Goal: Task Accomplishment & Management: Manage account settings

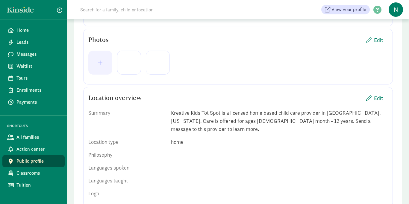
scroll to position [144, 0]
click at [102, 61] on span "button" at bounding box center [100, 62] width 5 height 5
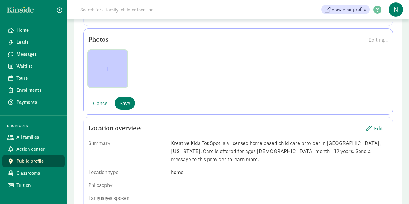
click at [111, 68] on span "button" at bounding box center [107, 68] width 29 height 5
click at [108, 68] on span "button" at bounding box center [107, 68] width 5 height 5
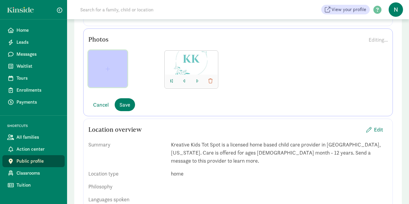
click at [108, 70] on span "button" at bounding box center [107, 68] width 5 height 5
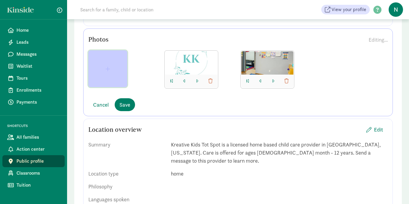
click at [108, 68] on span "button" at bounding box center [107, 68] width 5 height 5
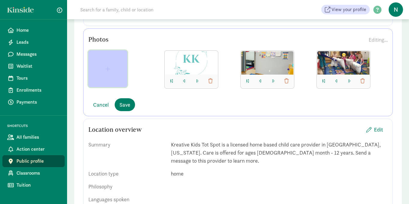
click at [105, 71] on span "button" at bounding box center [107, 68] width 29 height 5
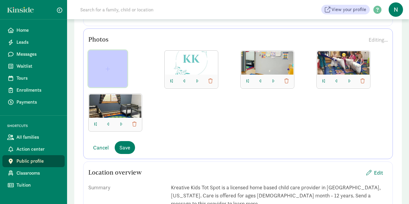
click at [108, 71] on span "button" at bounding box center [107, 68] width 5 height 5
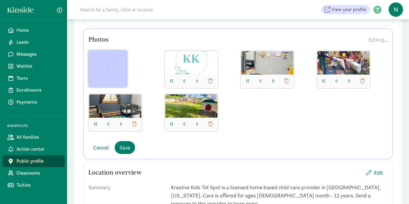
click at [108, 74] on button "button" at bounding box center [107, 68] width 39 height 37
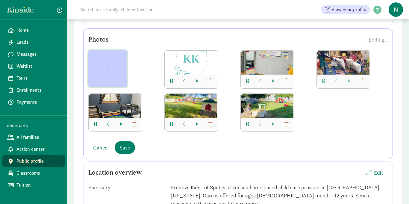
click at [104, 68] on span "button" at bounding box center [107, 68] width 29 height 5
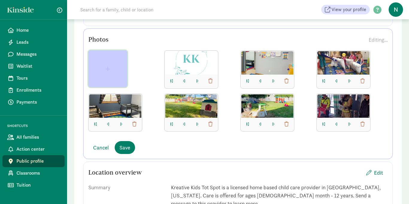
click at [105, 70] on span "button" at bounding box center [107, 68] width 5 height 5
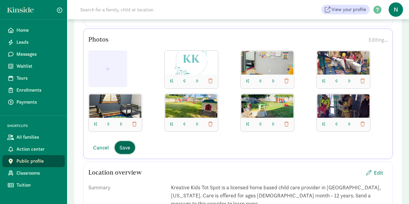
click at [131, 150] on button "Save" at bounding box center [125, 147] width 20 height 13
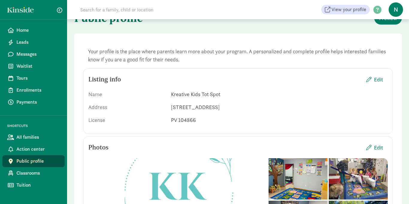
scroll to position [0, 0]
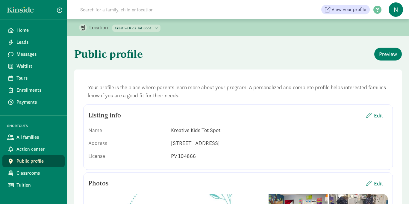
click at [148, 30] on select "All locations Kreative Kids Tot Spot Kreative Kids Preschool" at bounding box center [136, 28] width 48 height 7
select select "257927"
click at [113, 25] on select "All locations Kreative Kids Tot Spot Kreative Kids Preschool" at bounding box center [136, 28] width 48 height 7
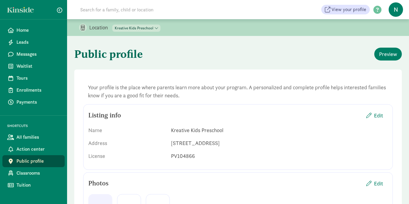
click at [180, 57] on h1 "Public profile" at bounding box center [155, 54] width 163 height 22
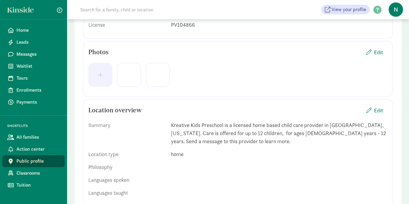
scroll to position [132, 0]
click at [102, 76] on span "button" at bounding box center [100, 74] width 5 height 5
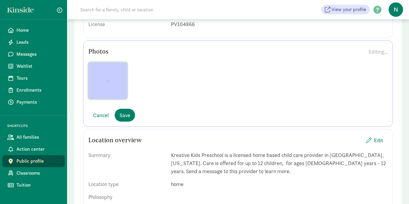
click at [109, 84] on button "button" at bounding box center [107, 80] width 39 height 37
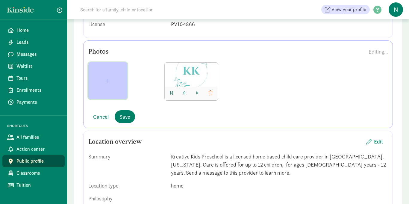
click at [109, 82] on span "button" at bounding box center [107, 80] width 5 height 5
click at [108, 83] on span "button" at bounding box center [107, 80] width 5 height 5
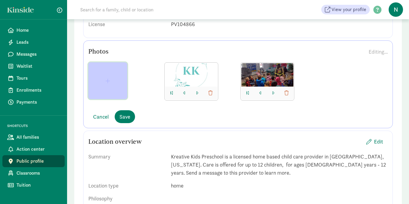
click at [109, 80] on span "button" at bounding box center [107, 80] width 5 height 5
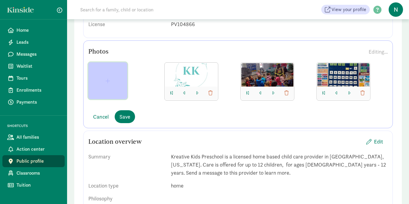
click at [107, 83] on span "button" at bounding box center [107, 80] width 5 height 5
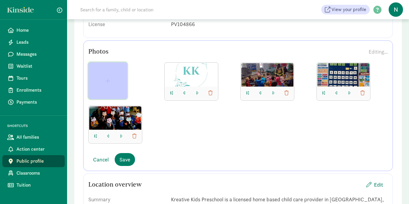
click at [105, 81] on span "button" at bounding box center [107, 80] width 29 height 5
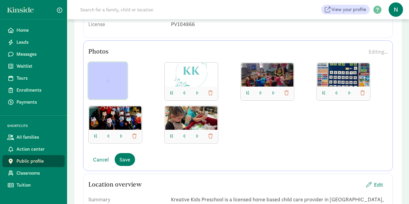
click at [105, 82] on span "button" at bounding box center [107, 80] width 5 height 5
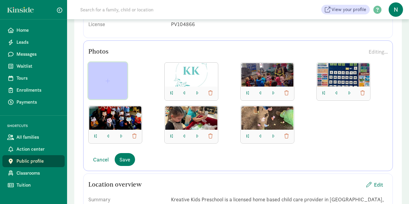
click at [107, 80] on span "button" at bounding box center [107, 80] width 5 height 5
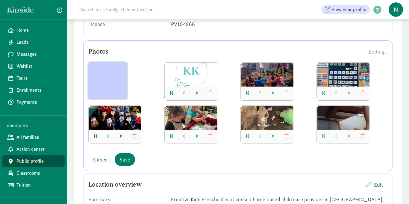
click at [108, 81] on span "button" at bounding box center [107, 80] width 5 height 5
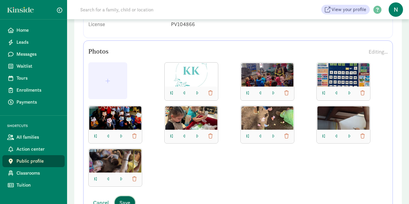
click at [127, 199] on span "Save" at bounding box center [125, 203] width 11 height 8
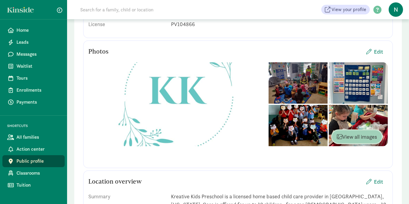
click at [349, 135] on span "View all images" at bounding box center [357, 137] width 40 height 8
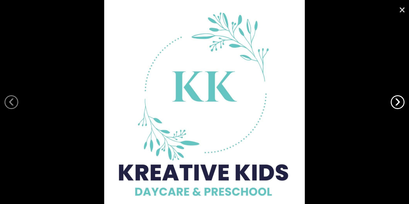
click at [394, 105] on link "›" at bounding box center [398, 102] width 14 height 14
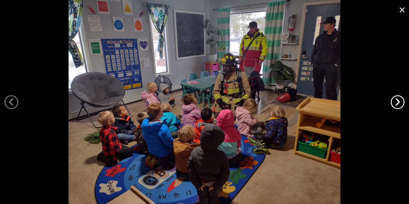
click at [394, 105] on link "›" at bounding box center [398, 102] width 14 height 14
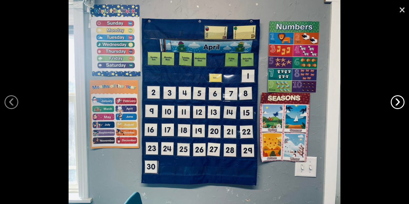
click at [394, 105] on link "›" at bounding box center [398, 102] width 14 height 14
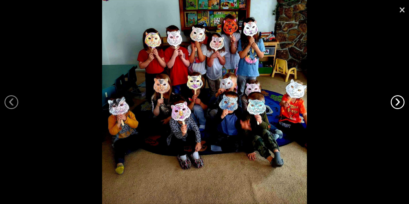
click at [395, 105] on link "›" at bounding box center [398, 102] width 14 height 14
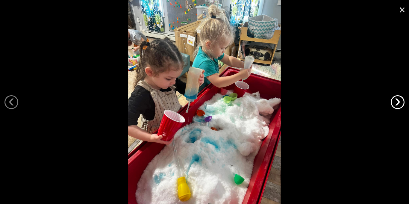
click at [395, 105] on link "›" at bounding box center [398, 102] width 14 height 14
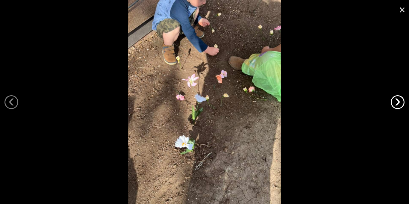
click at [395, 105] on link "›" at bounding box center [398, 102] width 14 height 14
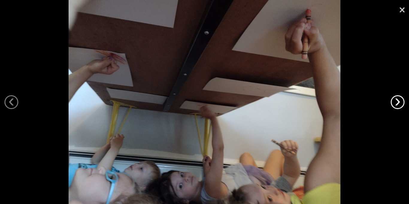
click at [395, 105] on link "›" at bounding box center [398, 102] width 14 height 14
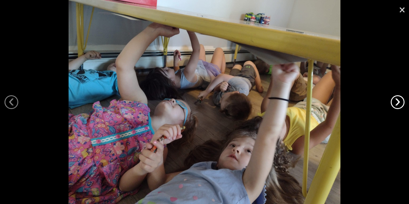
click at [395, 105] on link "›" at bounding box center [398, 102] width 14 height 14
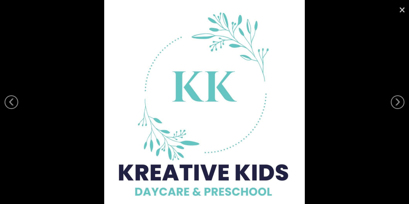
click at [401, 12] on link "×" at bounding box center [402, 9] width 14 height 18
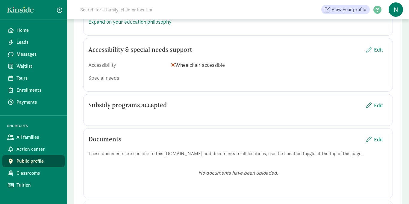
scroll to position [611, 0]
click at [375, 108] on span "Edit" at bounding box center [378, 105] width 9 height 8
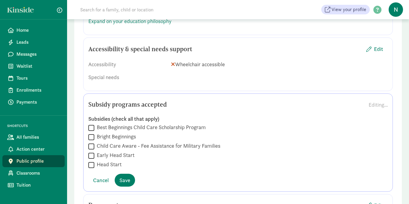
click at [91, 127] on input "Best Beginnings Child Care Scholarship Program" at bounding box center [91, 128] width 6 height 8
checkbox input "true"
click at [123, 180] on span "Save" at bounding box center [125, 180] width 11 height 8
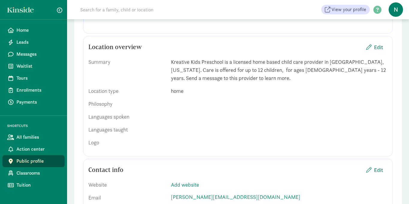
scroll to position [276, 0]
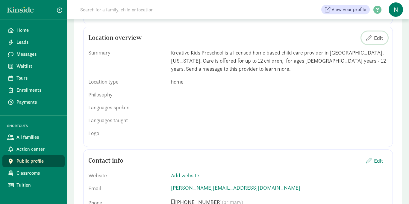
click at [376, 37] on span "Edit" at bounding box center [378, 38] width 9 height 8
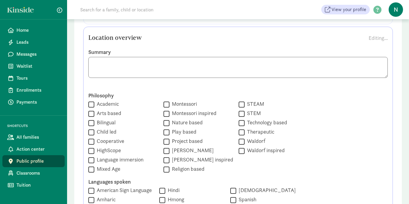
click at [93, 105] on input "Academic" at bounding box center [91, 104] width 6 height 8
checkbox input "true"
click at [92, 113] on input "Arts based" at bounding box center [91, 114] width 6 height 8
checkbox input "true"
click at [93, 171] on input "Mixed Age" at bounding box center [91, 169] width 6 height 8
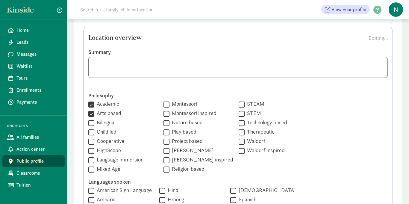
checkbox input "true"
click at [164, 133] on input "Play based" at bounding box center [167, 132] width 6 height 8
checkbox input "true"
click at [164, 142] on input "Project based" at bounding box center [167, 142] width 6 height 8
checkbox input "true"
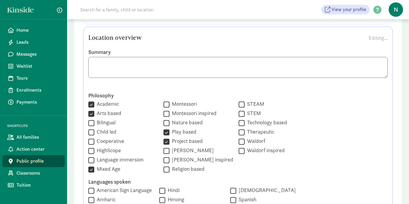
click at [239, 105] on input "STEAM" at bounding box center [242, 104] width 6 height 8
checkbox input "true"
click at [239, 112] on input "STEM" at bounding box center [242, 114] width 6 height 8
checkbox input "true"
click at [343, 144] on div "Philosophy  Academic  Arts based  Bilingual  Child led  Cooperative  High…" at bounding box center [238, 132] width 300 height 81
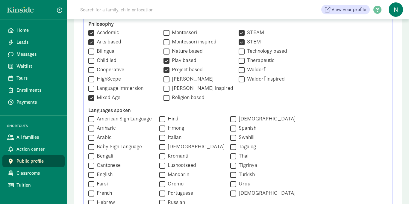
scroll to position [348, 0]
click at [90, 174] on input "English" at bounding box center [91, 174] width 6 height 8
checkbox input "true"
click at [383, 140] on div "Languages spoken  American Sign Language  Amharic  Arabic  Baby Sign Langua…" at bounding box center [238, 156] width 300 height 100
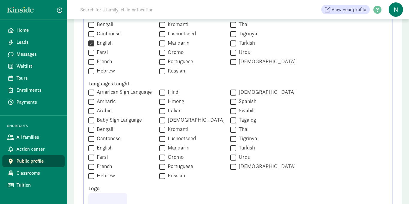
scroll to position [491, 0]
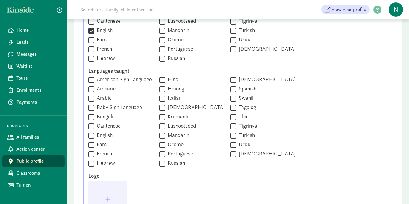
click at [90, 135] on input "English" at bounding box center [91, 136] width 6 height 8
checkbox input "true"
click at [90, 79] on input "American Sign Language" at bounding box center [91, 80] width 6 height 8
checkbox input "true"
click at [298, 140] on div "Languages taught  American Sign Language  Amharic  Arabic  Baby Sign Langua…" at bounding box center [238, 117] width 300 height 100
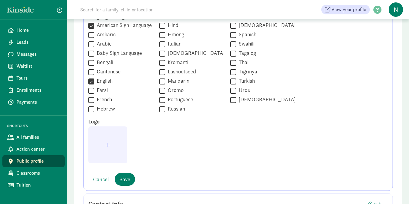
scroll to position [563, 0]
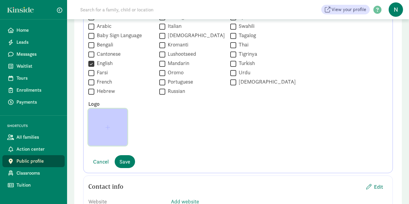
click at [110, 128] on span "button" at bounding box center [107, 127] width 29 height 5
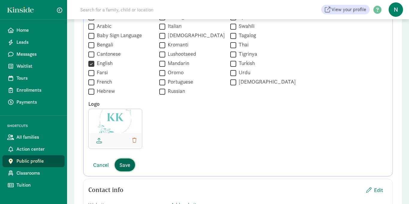
click at [126, 166] on span "Save" at bounding box center [125, 165] width 11 height 8
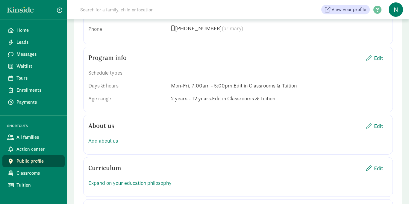
scroll to position [491, 0]
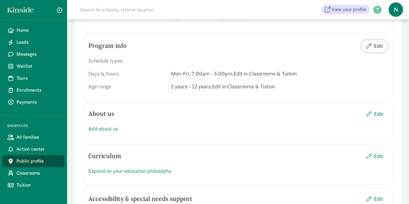
click at [375, 46] on span "Edit" at bounding box center [378, 46] width 9 height 8
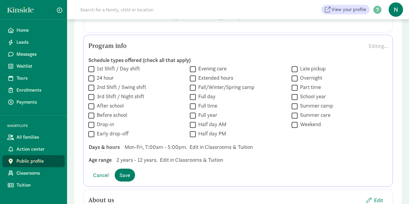
click at [91, 108] on input "After school" at bounding box center [91, 106] width 6 height 8
checkbox input "true"
click at [92, 117] on input "Before school" at bounding box center [91, 115] width 6 height 8
checkbox input "true"
click at [193, 96] on input "Full day" at bounding box center [193, 97] width 6 height 8
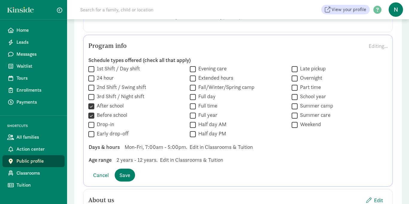
checkbox input "true"
click at [194, 106] on input "Full time" at bounding box center [193, 106] width 6 height 8
checkbox input "true"
click at [194, 116] on input "Full year" at bounding box center [193, 115] width 6 height 8
checkbox input "true"
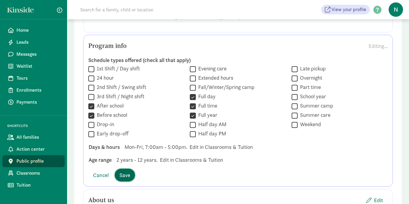
click at [122, 174] on span "Save" at bounding box center [125, 175] width 11 height 8
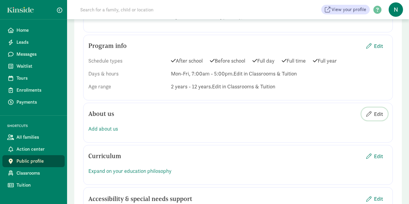
click at [375, 111] on span "Edit" at bounding box center [378, 114] width 9 height 8
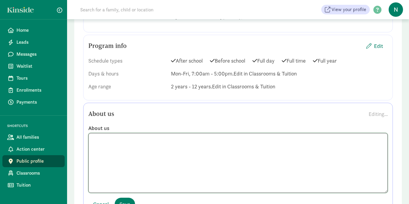
click at [124, 145] on textarea at bounding box center [238, 163] width 300 height 60
paste textarea "Kreative Kids mission strives to provide a safe, nurturing and stimulating envi…"
type textarea "Kreative Kids mission strives to provide a safe, nurturing and stimulating envi…"
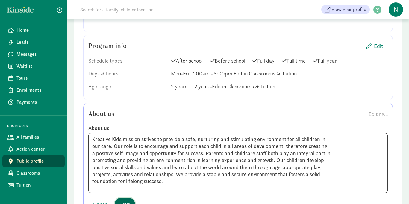
click at [126, 199] on button "Save" at bounding box center [125, 204] width 20 height 13
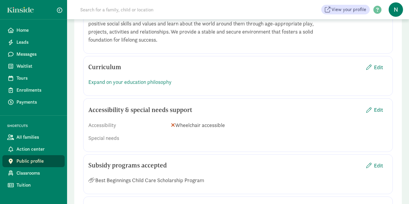
scroll to position [635, 0]
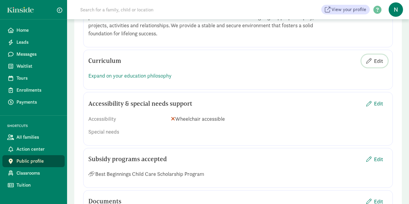
click at [376, 62] on span "Edit" at bounding box center [378, 61] width 9 height 8
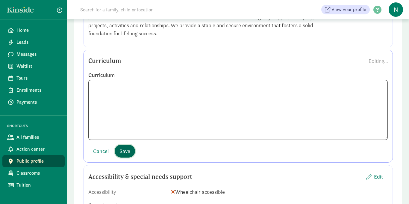
click at [125, 152] on span "Save" at bounding box center [125, 151] width 11 height 8
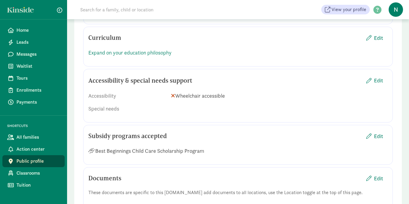
scroll to position [647, 0]
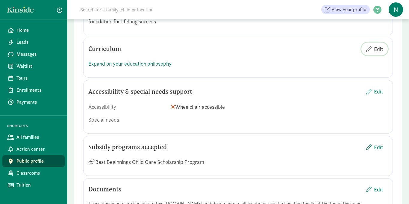
click at [376, 50] on span "Edit" at bounding box center [378, 49] width 9 height 8
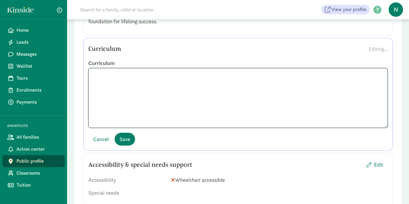
click at [109, 72] on textarea at bounding box center [238, 98] width 300 height 60
paste textarea "Preschool Program – The classroom aims to teach children social and school-read…"
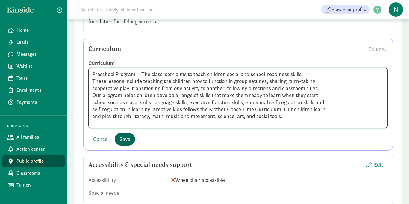
type textarea "Preschool Program – The classroom aims to teach children social and school-read…"
click at [125, 138] on span "Save" at bounding box center [125, 139] width 11 height 8
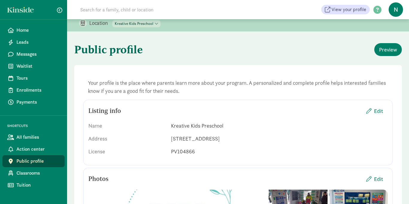
scroll to position [0, 0]
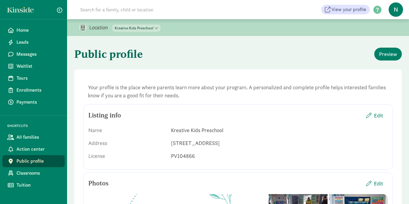
click at [157, 29] on select "All locations Kreative Kids Tot Spot Kreative Kids Preschool" at bounding box center [136, 28] width 48 height 7
select select "376028"
click at [113, 25] on select "All locations Kreative Kids Tot Spot Kreative Kids Preschool" at bounding box center [136, 28] width 48 height 7
click at [203, 55] on h1 "Public profile" at bounding box center [155, 54] width 163 height 22
click at [120, 30] on select "All locations Kreative Kids Tot Spot Kreative Kids Preschool" at bounding box center [136, 28] width 48 height 7
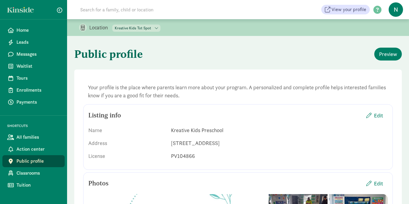
click at [113, 25] on select "All locations Kreative Kids Tot Spot Kreative Kids Preschool" at bounding box center [136, 28] width 48 height 7
click at [141, 27] on select "All locations Kreative Kids Tot Spot Kreative Kids Preschool" at bounding box center [136, 28] width 48 height 7
click at [113, 25] on select "All locations Kreative Kids Tot Spot Kreative Kids Preschool" at bounding box center [136, 28] width 48 height 7
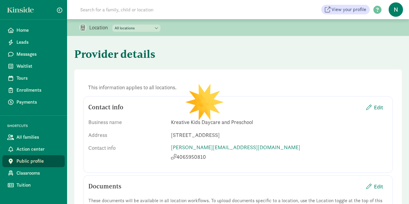
click at [147, 28] on select "All locations Kreative Kids Tot Spot Kreative Kids Preschool" at bounding box center [136, 28] width 48 height 7
select select "376028"
click at [113, 25] on select "All locations Kreative Kids Tot Spot Kreative Kids Preschool" at bounding box center [136, 28] width 48 height 7
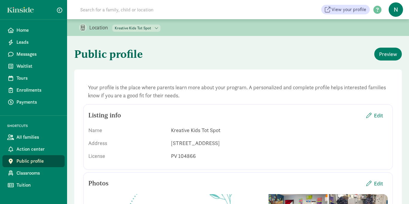
click at [187, 58] on h1 "Public profile" at bounding box center [155, 54] width 163 height 22
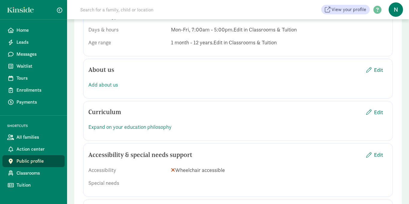
scroll to position [539, 0]
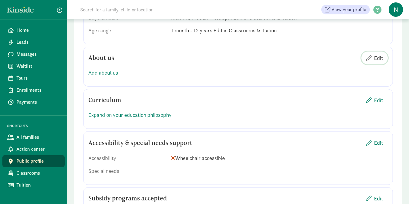
click at [380, 54] on span "Edit" at bounding box center [378, 58] width 9 height 8
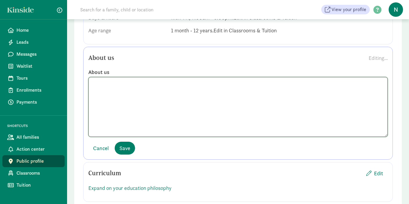
click at [121, 81] on textarea at bounding box center [238, 107] width 300 height 60
paste textarea "Kreative Kids mission strives to provide a safe, nurturing and stimulating envi…"
type textarea "Kreative Kids mission strives to provide a safe, nurturing and stimulating envi…"
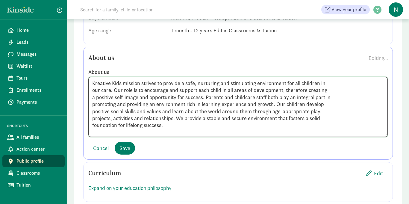
scroll to position [6, 0]
click at [128, 144] on span "Save" at bounding box center [125, 148] width 11 height 8
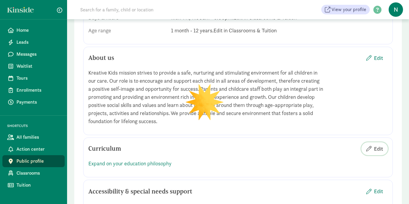
click at [373, 149] on span "Edit" at bounding box center [374, 149] width 17 height 8
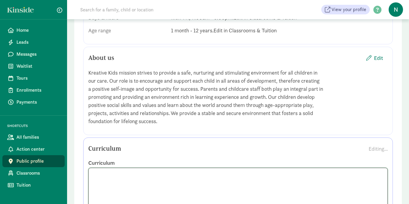
click at [114, 171] on textarea at bounding box center [238, 198] width 300 height 60
paste textarea "Tot Spot Program – The classroom is designed for little explorers. Our program …"
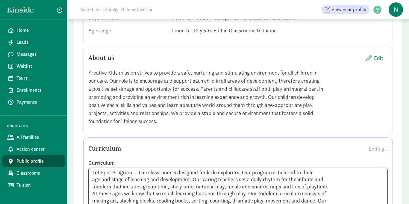
scroll to position [563, 0]
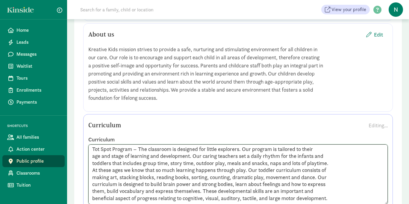
type textarea "Tot Spot Program – The classroom is designed for little explorers. Our program …"
click at [366, 134] on div "Curriculum Tot Spot Program – The classroom is designed for little explorers. O…" at bounding box center [238, 170] width 300 height 78
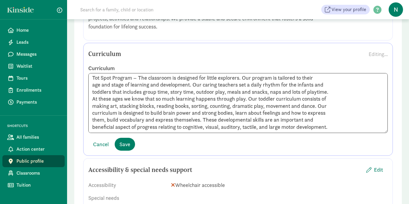
scroll to position [635, 0]
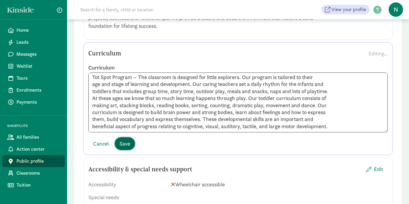
click at [126, 146] on span "Save" at bounding box center [125, 144] width 11 height 8
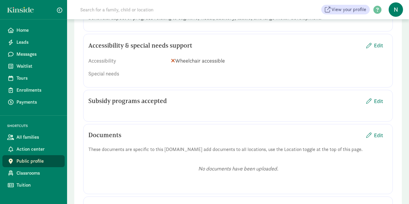
scroll to position [742, 0]
click at [379, 97] on span "Edit" at bounding box center [378, 100] width 9 height 8
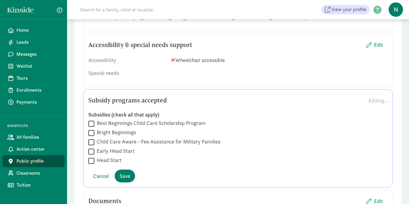
click at [90, 125] on input "Best Beginnings Child Care Scholarship Program" at bounding box center [91, 124] width 6 height 8
checkbox input "true"
click at [124, 180] on span "Save" at bounding box center [125, 176] width 11 height 8
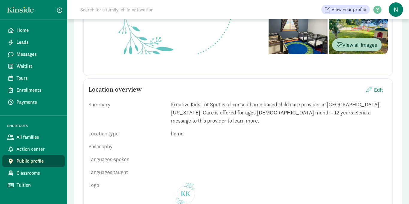
scroll to position [225, 0]
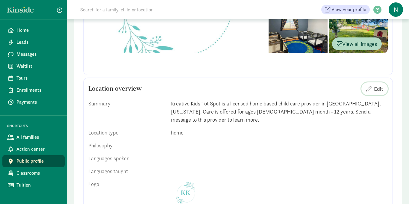
click at [381, 90] on span "Edit" at bounding box center [378, 89] width 9 height 8
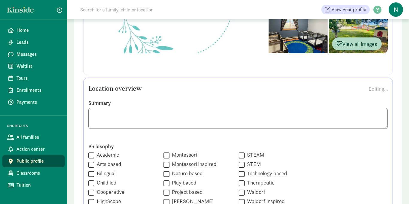
click at [313, 164] on div "Philosophy  Academic  Arts based  Bilingual  Child led  Cooperative  High…" at bounding box center [238, 183] width 300 height 81
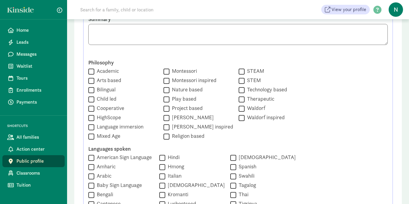
scroll to position [321, 0]
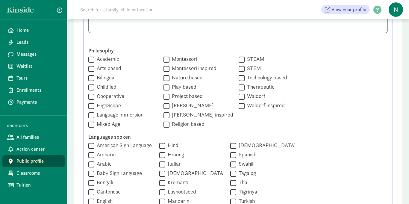
click at [91, 60] on input "Academic" at bounding box center [91, 59] width 6 height 8
checkbox input "true"
click at [91, 69] on input "Arts based" at bounding box center [91, 69] width 6 height 8
checkbox input "true"
click at [90, 125] on input "Mixed Age" at bounding box center [91, 124] width 6 height 8
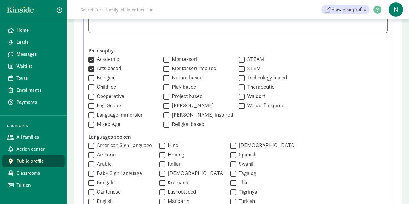
checkbox input "true"
click at [164, 86] on input "Play based" at bounding box center [167, 87] width 6 height 8
checkbox input "true"
click at [164, 97] on input "Project based" at bounding box center [167, 97] width 6 height 8
checkbox input "true"
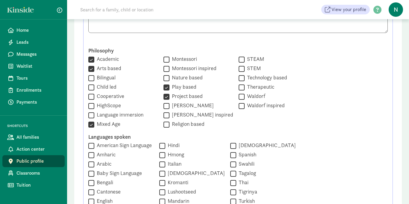
click at [239, 59] on input "STEAM" at bounding box center [242, 59] width 6 height 8
checkbox input "true"
click at [239, 70] on input "STEM" at bounding box center [242, 69] width 6 height 8
checkbox input "true"
click at [310, 100] on div "Philosophy  Academic  Arts based  Bilingual  Child led  Cooperative  High…" at bounding box center [238, 87] width 300 height 81
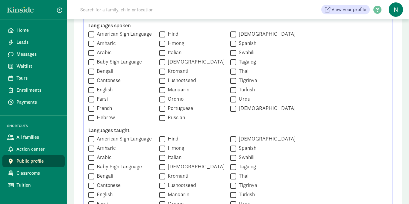
scroll to position [452, 0]
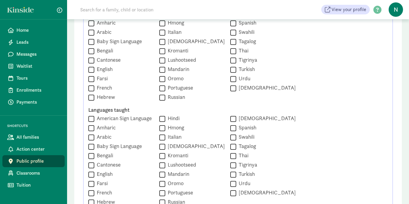
click at [93, 68] on input "English" at bounding box center [91, 70] width 6 height 8
checkbox input "true"
click at [89, 119] on input "American Sign Language" at bounding box center [91, 119] width 6 height 8
checkbox input "true"
click at [90, 174] on input "English" at bounding box center [91, 174] width 6 height 8
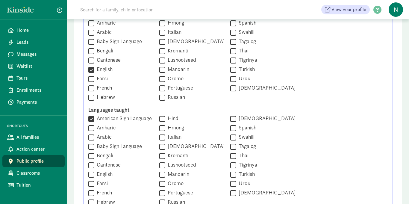
checkbox input "true"
click at [332, 138] on div "Languages taught  American Sign Language  Amharic  Arabic  Baby Sign Langua…" at bounding box center [238, 156] width 300 height 100
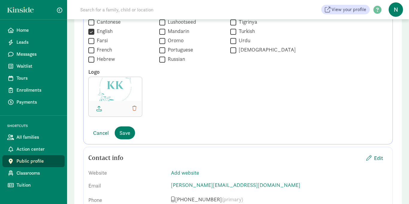
scroll to position [596, 0]
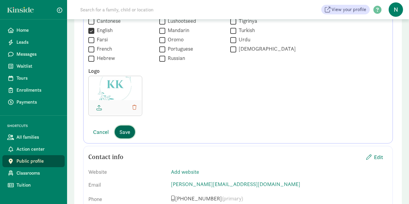
click at [132, 131] on button "Save" at bounding box center [125, 132] width 20 height 13
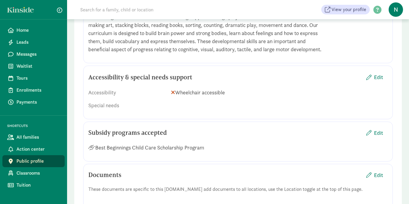
scroll to position [740, 0]
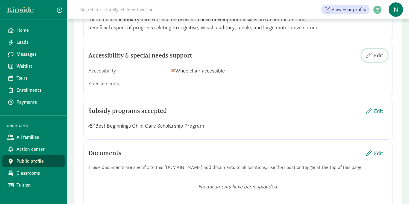
click at [379, 55] on span "Edit" at bounding box center [378, 55] width 9 height 8
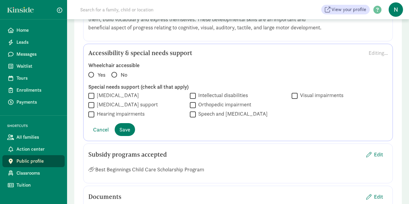
click at [90, 96] on input "Autism spectrum disorder" at bounding box center [91, 96] width 6 height 8
checkbox input "true"
click at [190, 96] on input "Intellectual disabilities" at bounding box center [193, 96] width 6 height 8
checkbox input "true"
click at [193, 115] on input "Speech and language impairments" at bounding box center [193, 114] width 6 height 8
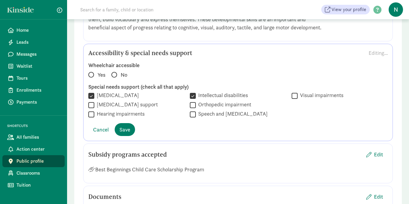
checkbox input "true"
click at [130, 129] on span "Save" at bounding box center [125, 130] width 11 height 8
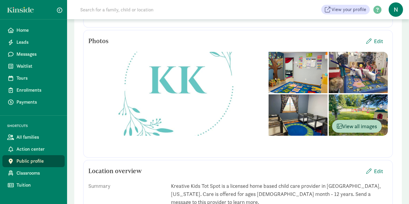
scroll to position [141, 0]
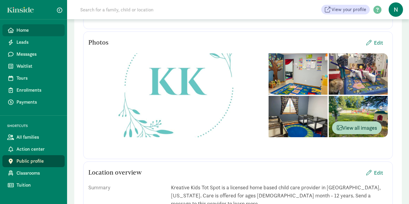
click at [13, 30] on icon at bounding box center [11, 30] width 6 height 5
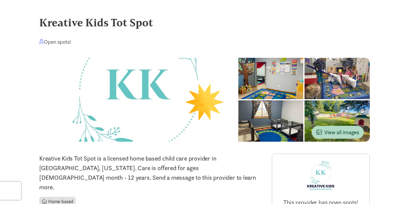
click at [277, 40] on div "Open spots!" at bounding box center [204, 42] width 331 height 8
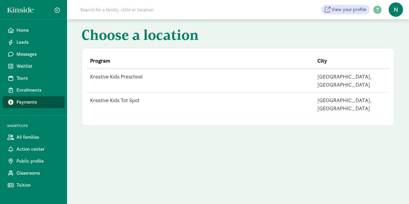
click at [108, 77] on td "Kreative Kids Preschool" at bounding box center [200, 81] width 227 height 24
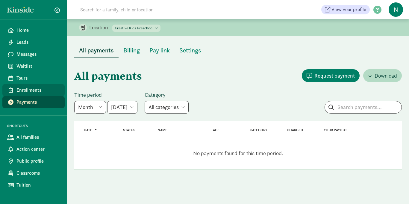
click at [43, 90] on span "Enrollments" at bounding box center [37, 90] width 43 height 7
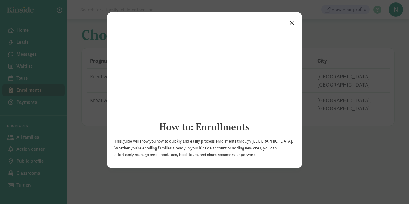
click at [291, 24] on link "×" at bounding box center [292, 22] width 10 height 11
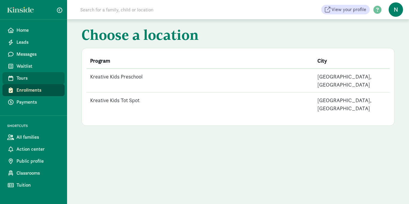
click at [28, 76] on span "Tours" at bounding box center [37, 78] width 43 height 7
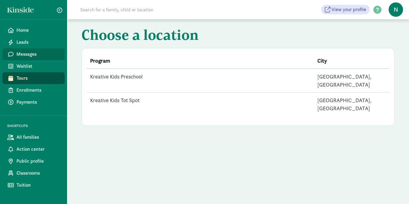
click at [23, 57] on span "Messages" at bounding box center [37, 54] width 43 height 7
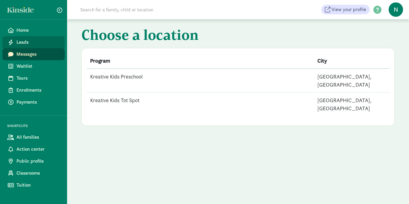
click at [19, 43] on span "Leads" at bounding box center [37, 42] width 43 height 7
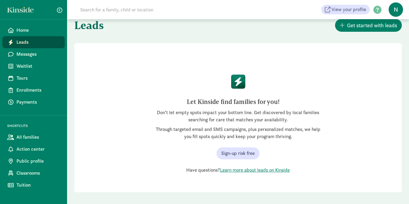
scroll to position [16, 0]
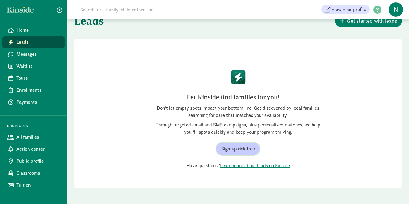
click at [227, 151] on span "Sign-up risk free" at bounding box center [238, 148] width 34 height 7
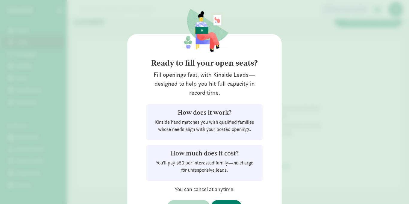
click at [274, 178] on div "Ready to fill your open seats? Fill openings fast, with Kinside Leads—designed …" at bounding box center [204, 128] width 155 height 188
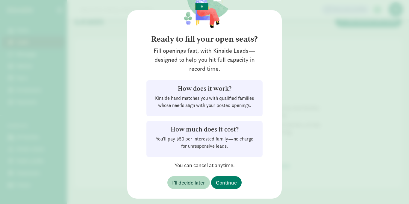
scroll to position [36, 0]
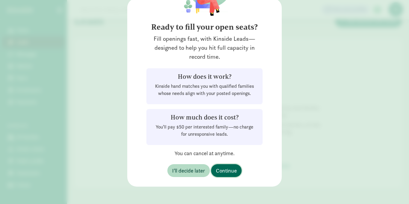
click at [233, 170] on span "Continue" at bounding box center [226, 171] width 21 height 8
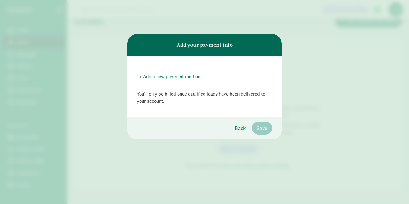
scroll to position [0, 0]
click at [240, 128] on span "Back" at bounding box center [240, 128] width 11 height 8
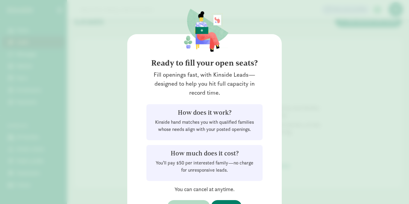
click at [220, 125] on p "Kinside hand matches you with qualified families whose needs align with your po…" at bounding box center [205, 126] width 102 height 14
click at [182, 200] on button "I’ll decide later" at bounding box center [188, 206] width 43 height 13
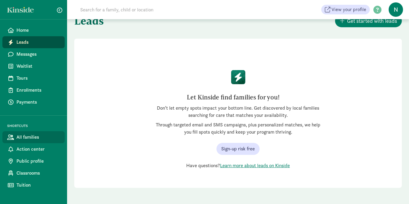
click at [20, 138] on span "All families" at bounding box center [37, 137] width 43 height 7
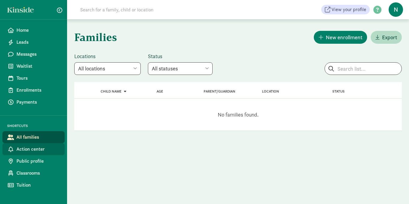
click at [21, 150] on span "Action center" at bounding box center [37, 149] width 43 height 7
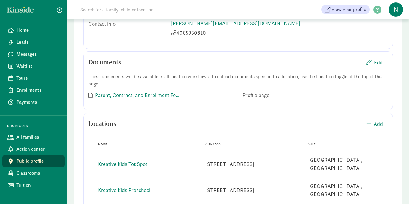
scroll to position [161, 0]
